Goal: Use online tool/utility

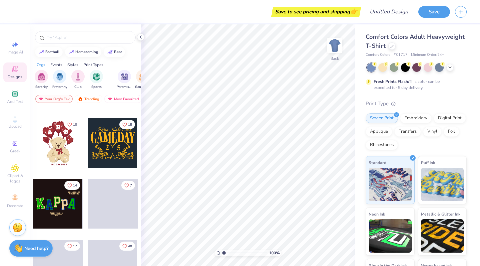
scroll to position [114, 0]
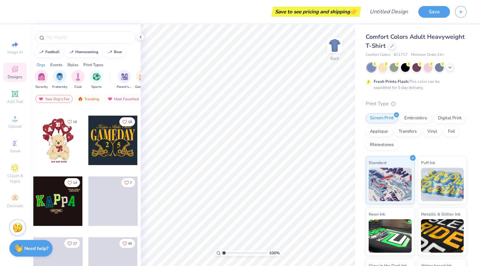
click at [57, 151] on div at bounding box center [57, 139] width 49 height 49
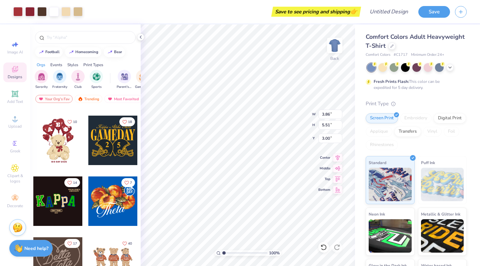
type input "9.03"
type input "12.89"
type input "2.41"
click at [430, 65] on div at bounding box center [428, 66] width 9 height 9
click at [384, 69] on div at bounding box center [383, 66] width 9 height 9
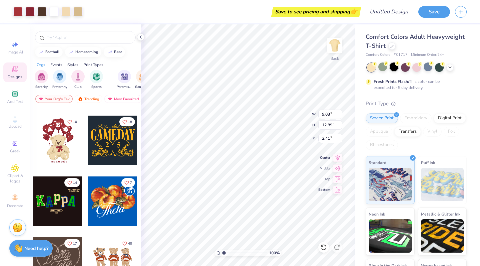
click at [396, 68] on div at bounding box center [394, 66] width 9 height 9
click at [453, 65] on div at bounding box center [450, 66] width 7 height 7
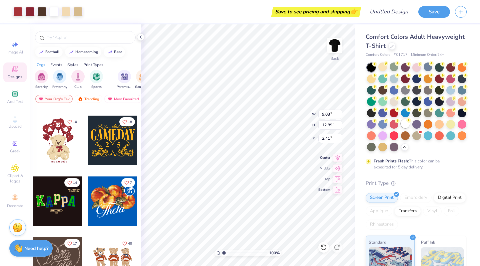
click at [407, 124] on div at bounding box center [405, 123] width 9 height 9
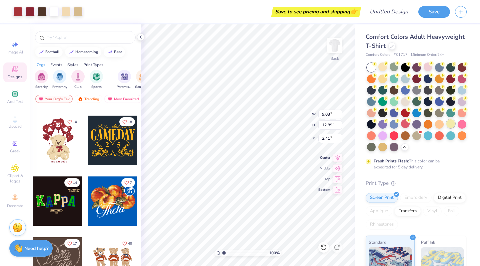
click at [448, 123] on div at bounding box center [451, 123] width 9 height 9
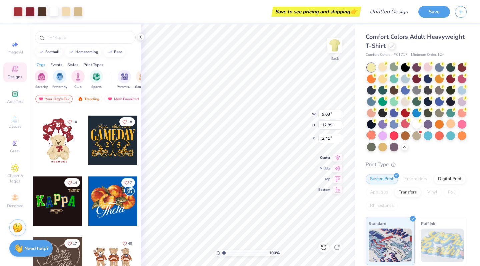
click at [371, 136] on div at bounding box center [371, 134] width 9 height 9
click at [429, 66] on div at bounding box center [428, 66] width 9 height 9
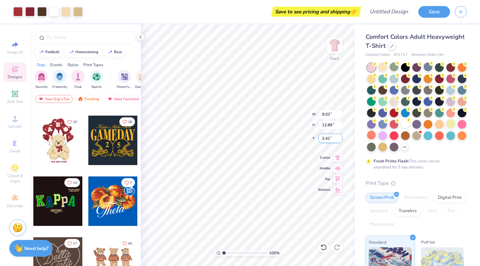
type input "10.91"
type input "15.58"
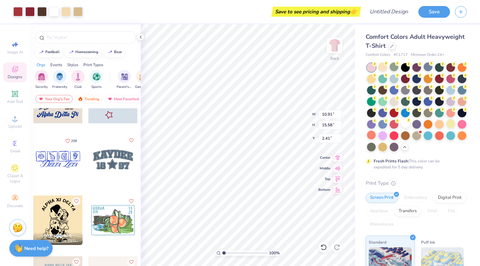
scroll to position [1312, 0]
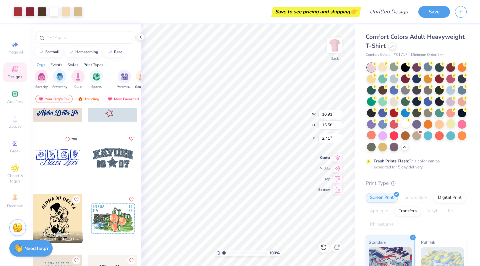
click at [65, 156] on div at bounding box center [57, 157] width 49 height 49
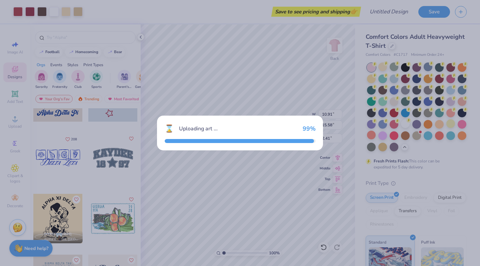
type input "10.61"
type input "4.02"
type input "3.00"
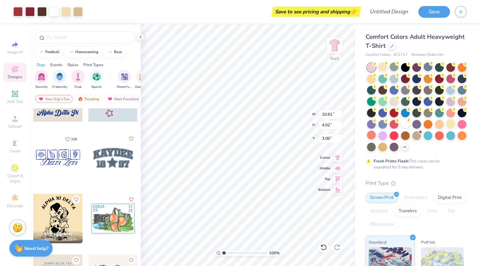
type input "10.91"
type input "15.58"
type input "2.41"
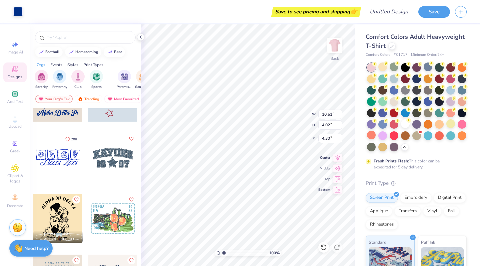
type input "5.15"
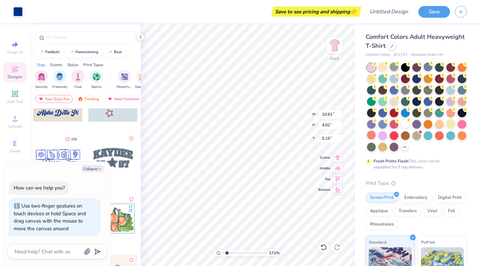
type input "1.71"
type textarea "x"
drag, startPoint x: 224, startPoint y: 252, endPoint x: 231, endPoint y: 251, distance: 7.4
click at [231, 251] on input "range" at bounding box center [245, 253] width 45 height 6
type input "1.19"
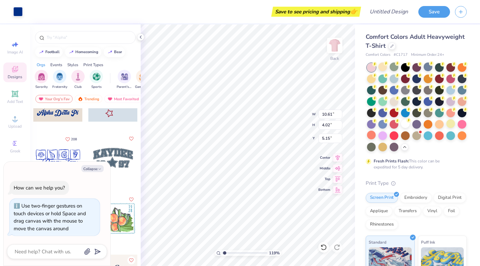
drag, startPoint x: 231, startPoint y: 252, endPoint x: 225, endPoint y: 250, distance: 6.6
click at [225, 250] on input "range" at bounding box center [245, 253] width 45 height 6
click at [99, 168] on icon "button" at bounding box center [100, 169] width 4 height 4
type textarea "x"
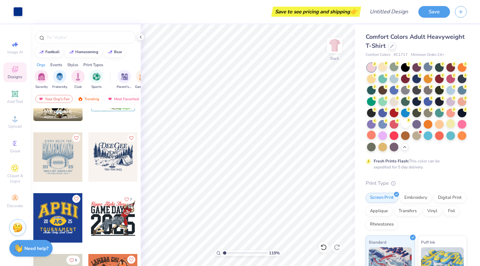
scroll to position [1434, 0]
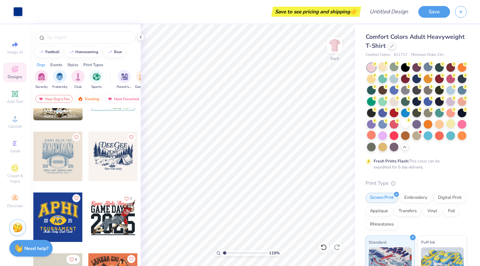
click at [65, 156] on div at bounding box center [57, 155] width 49 height 49
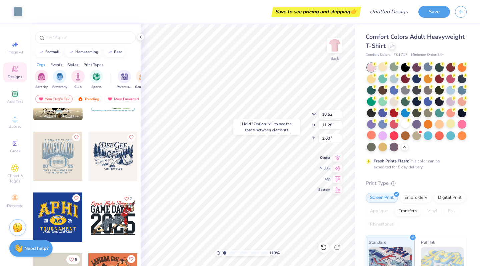
type input "11.06"
click at [255, 117] on div "Hold “Option ⌥” to see the space between elements." at bounding box center [267, 126] width 71 height 19
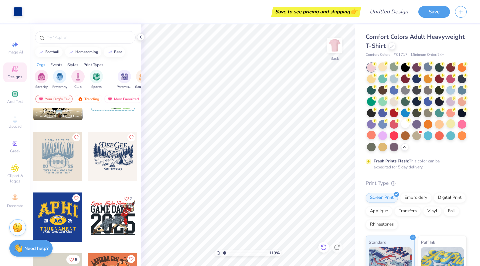
click at [320, 247] on div at bounding box center [324, 247] width 11 height 11
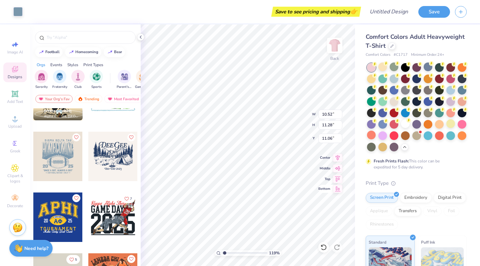
type input "3.78"
type input "12.43"
type input "13.34"
type input "3.00"
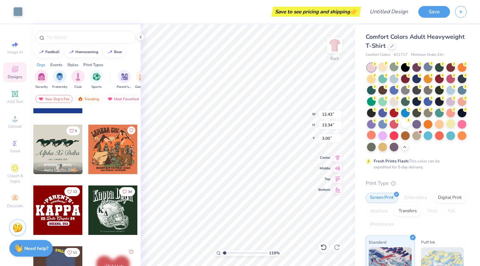
scroll to position [1576, 0]
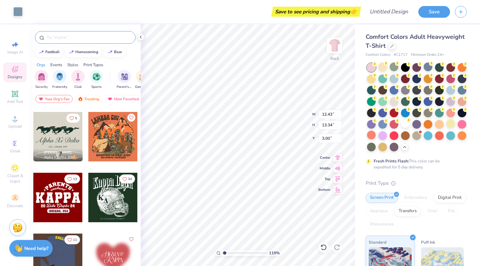
click at [76, 40] on input "text" at bounding box center [88, 37] width 85 height 7
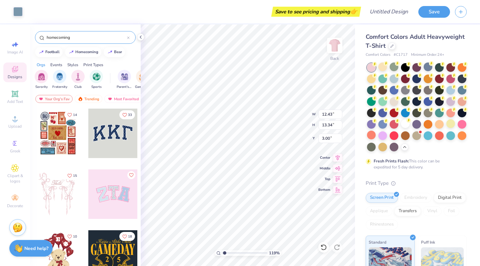
type input "homecoming"
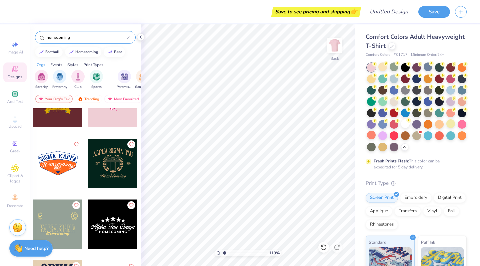
scroll to position [820, 0]
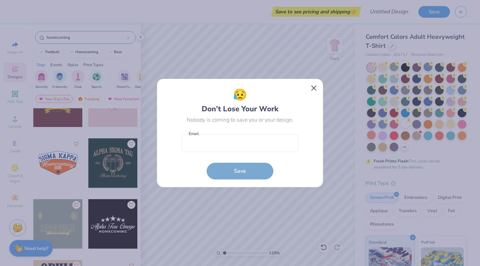
click at [316, 87] on button "Close" at bounding box center [314, 88] width 13 height 13
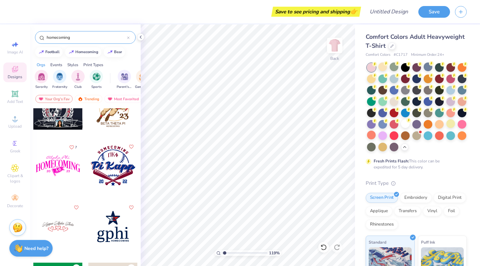
scroll to position [501, 0]
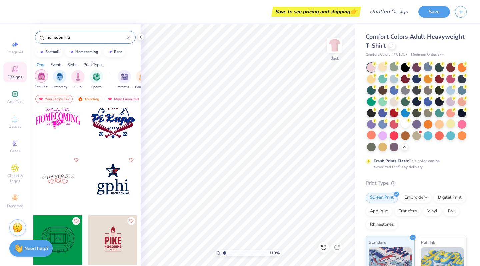
click at [45, 76] on img "filter for Sorority" at bounding box center [42, 76] width 8 height 8
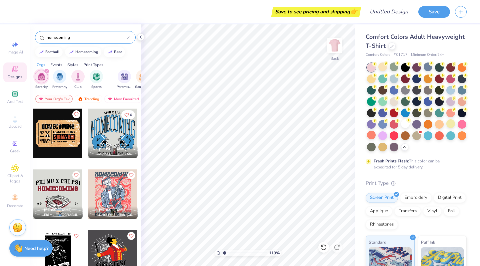
scroll to position [1336, 0]
click at [46, 69] on div "filter for Sorority" at bounding box center [47, 71] width 6 height 6
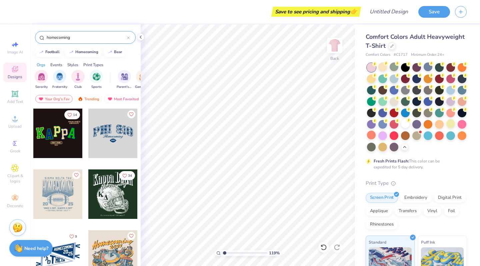
click at [56, 63] on div "Events" at bounding box center [56, 65] width 12 height 6
click at [59, 76] on img "filter for Game Day" at bounding box center [60, 76] width 8 height 8
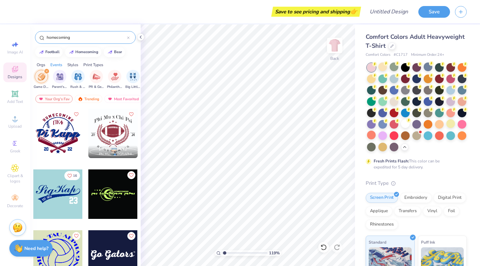
scroll to position [0, 0]
click at [114, 124] on div at bounding box center [112, 132] width 49 height 49
click at [130, 80] on div "filter for Big Little Reveal" at bounding box center [132, 75] width 13 height 13
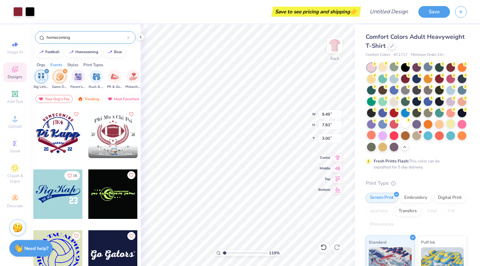
click at [65, 70] on icon "filter for Game Day" at bounding box center [65, 71] width 3 height 3
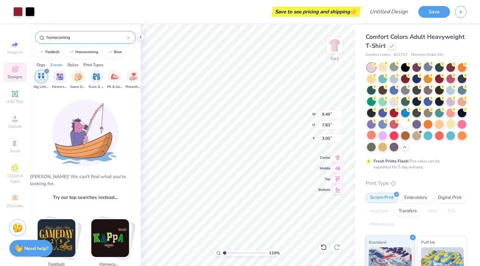
click at [127, 37] on icon at bounding box center [128, 37] width 3 height 3
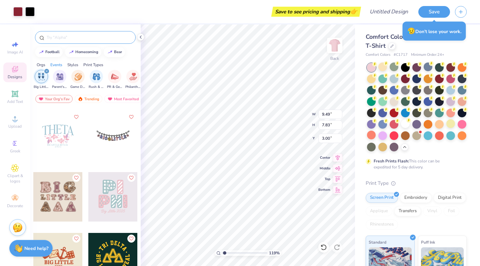
scroll to position [1030, 0]
